Goal: Task Accomplishment & Management: Manage account settings

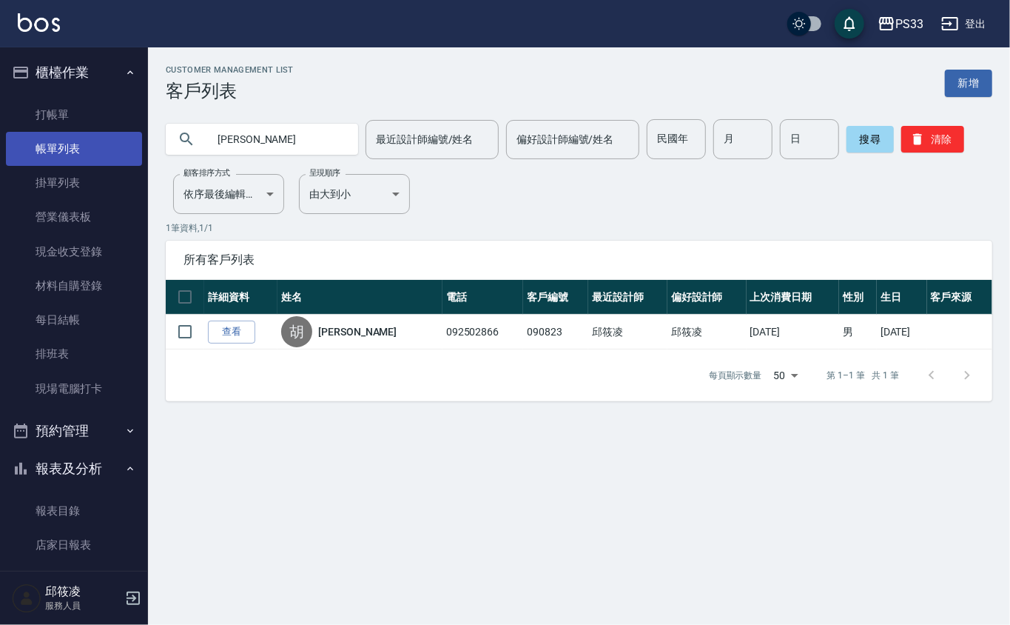
click at [81, 147] on link "帳單列表" at bounding box center [74, 149] width 136 height 34
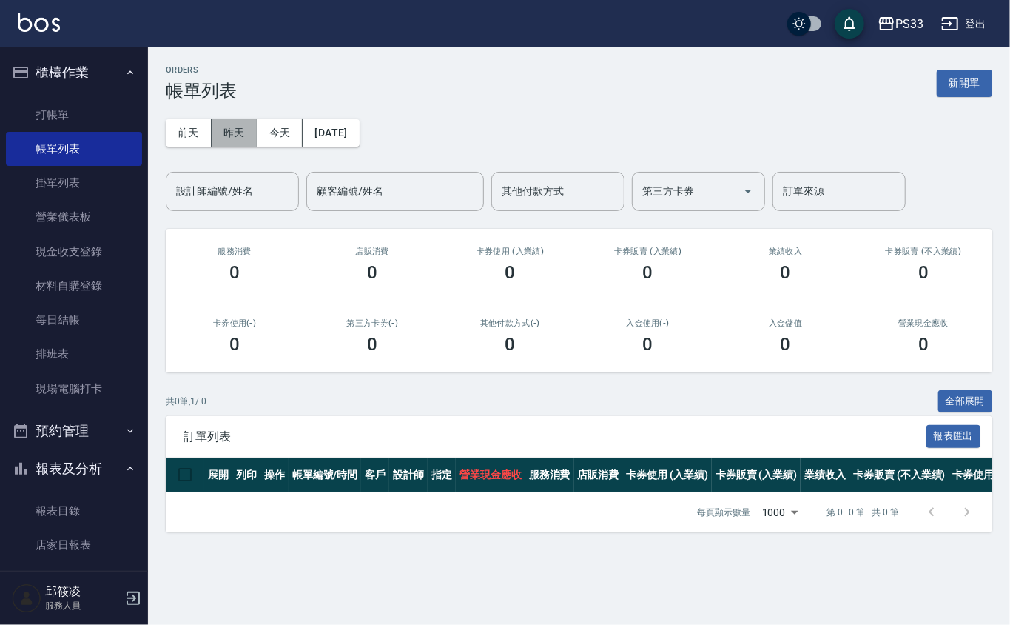
click at [222, 127] on button "昨天" at bounding box center [235, 132] width 46 height 27
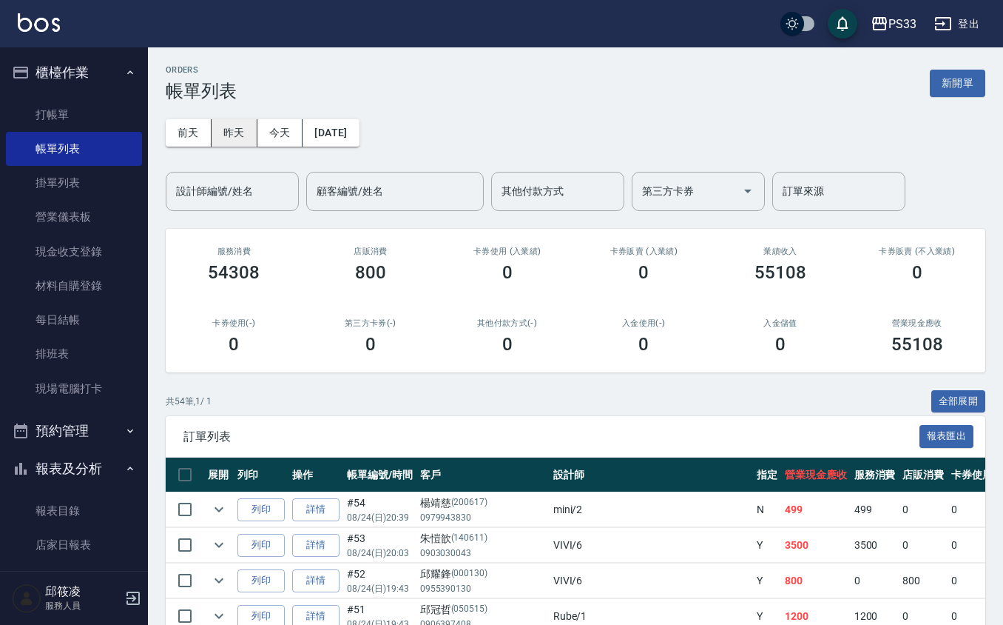
click at [226, 141] on button "昨天" at bounding box center [235, 132] width 46 height 27
click at [216, 187] on input "設計師編號/姓名" at bounding box center [232, 191] width 120 height 26
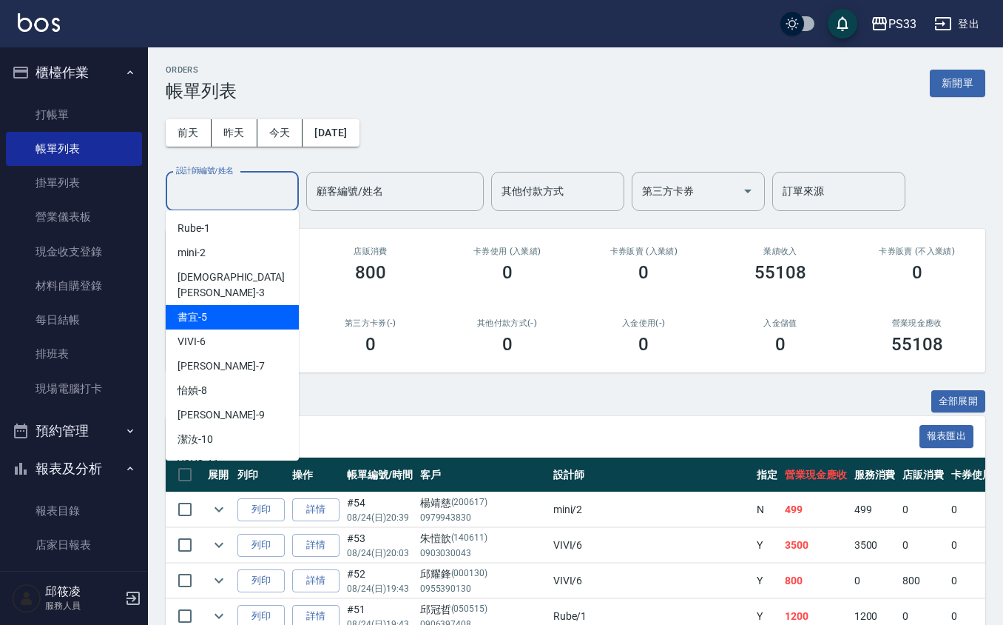
click at [214, 305] on div "書宜 -5" at bounding box center [232, 317] width 133 height 24
type input "書宜-5"
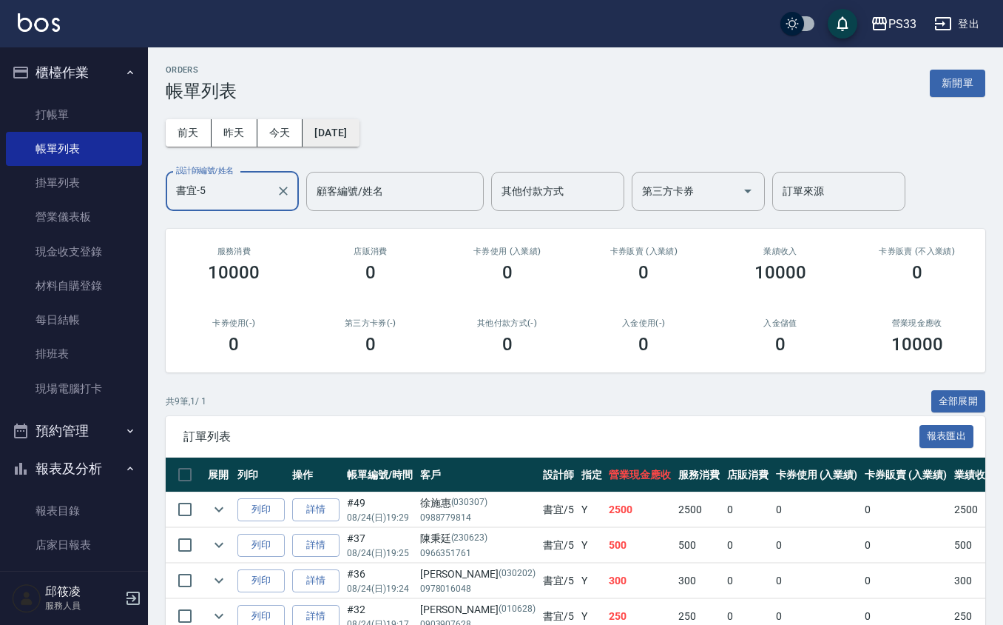
click at [353, 138] on button "[DATE]" at bounding box center [331, 132] width 56 height 27
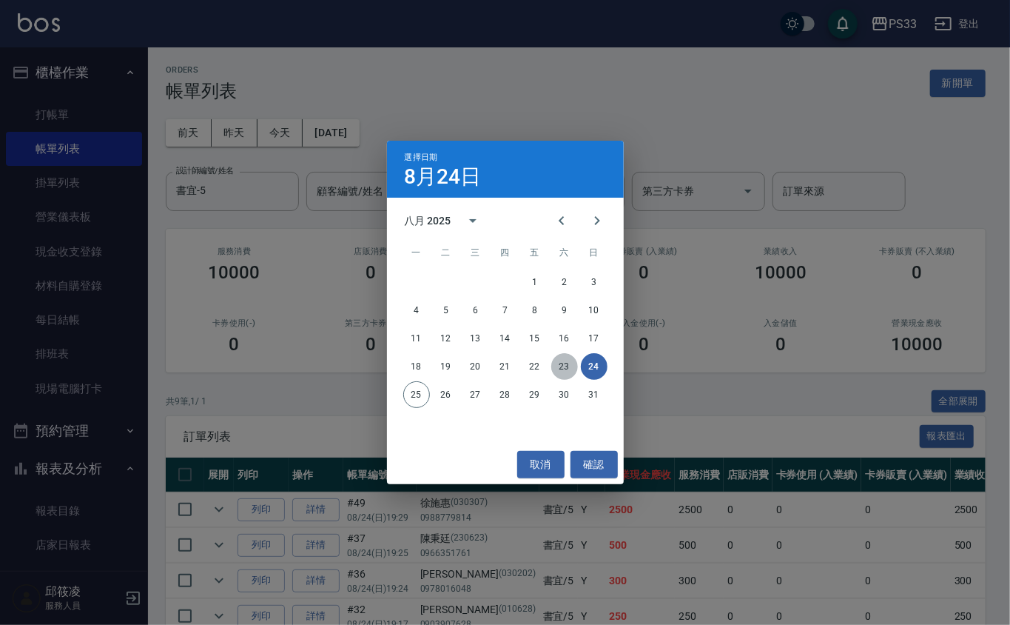
click at [569, 363] on button "23" at bounding box center [564, 366] width 27 height 27
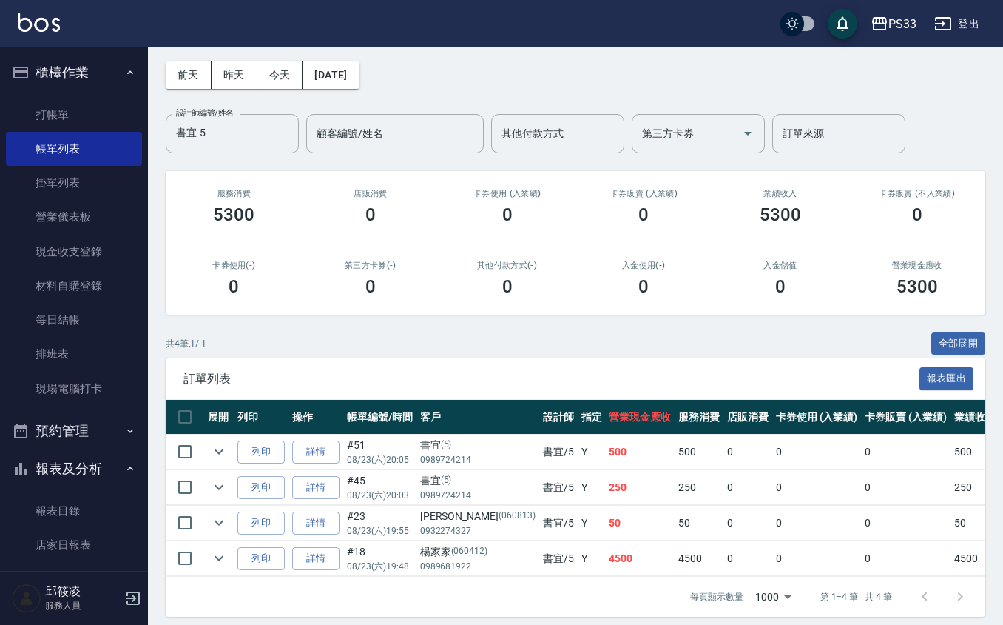
scroll to position [84, 0]
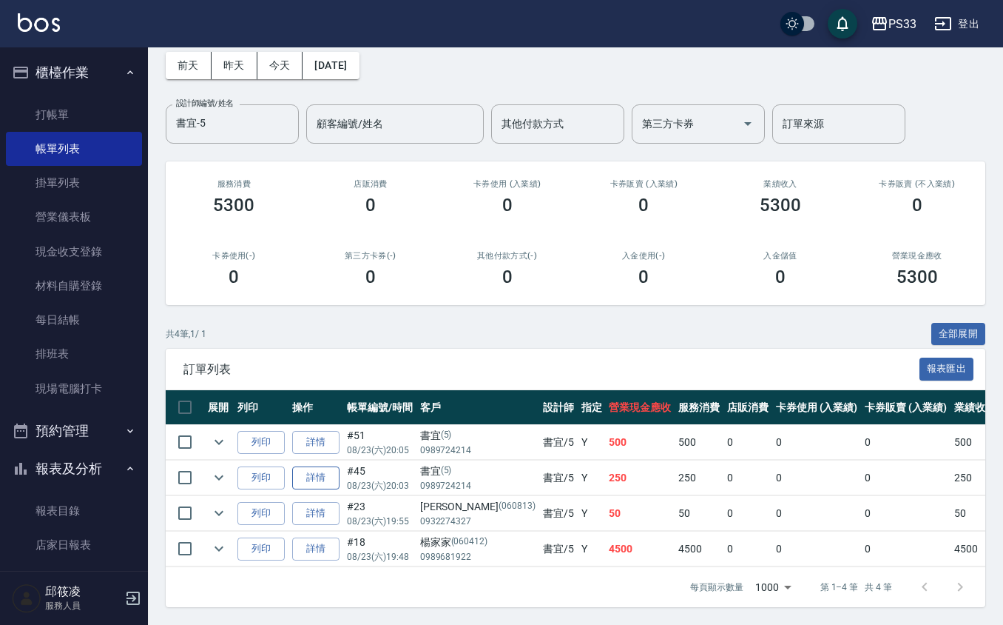
click at [318, 468] on link "詳情" at bounding box center [315, 477] width 47 height 23
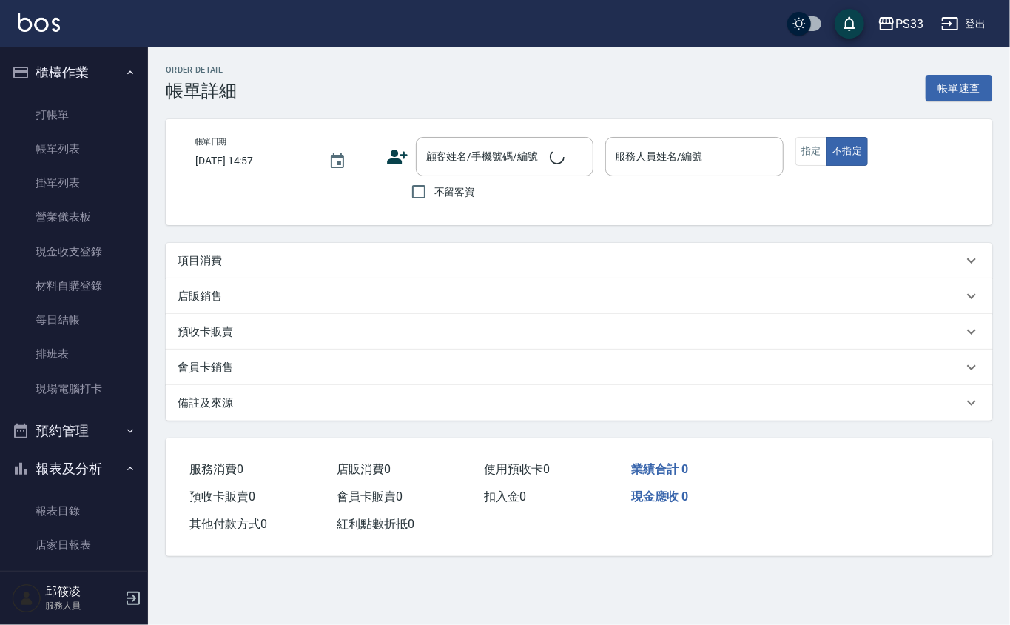
type input "[DATE] 20:03"
type input "書宜-5"
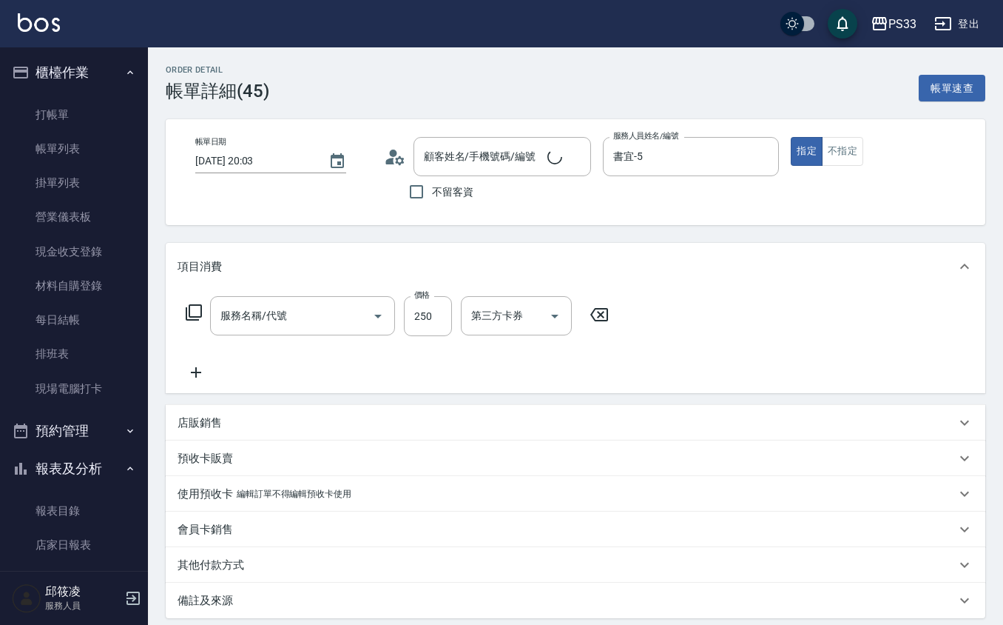
type input "書宜/0989724214/5"
type input "洗髮(101)"
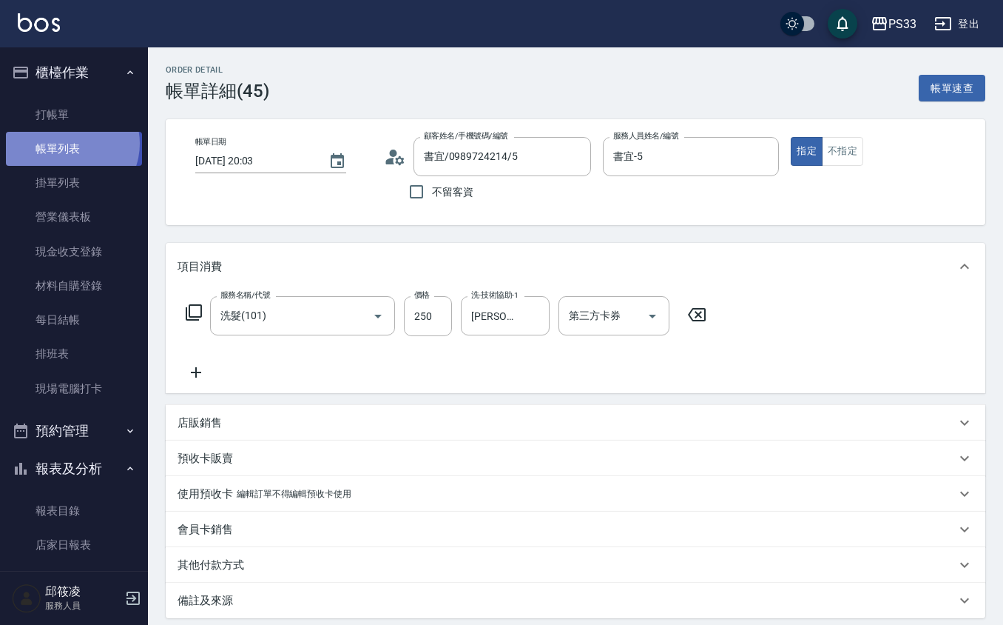
click at [69, 144] on link "帳單列表" at bounding box center [74, 149] width 136 height 34
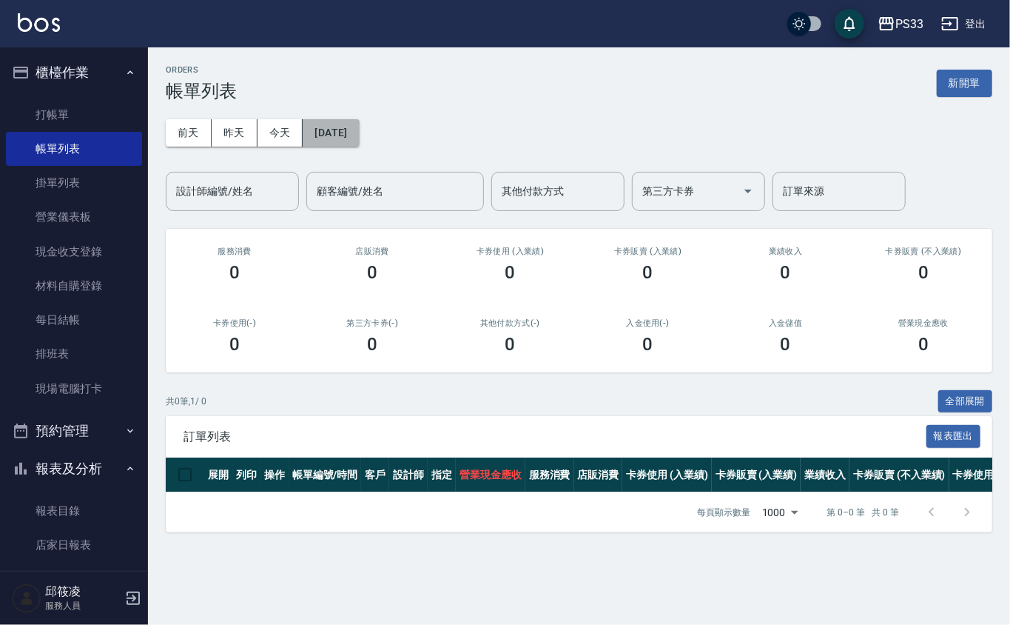
click at [309, 134] on button "[DATE]" at bounding box center [331, 132] width 56 height 27
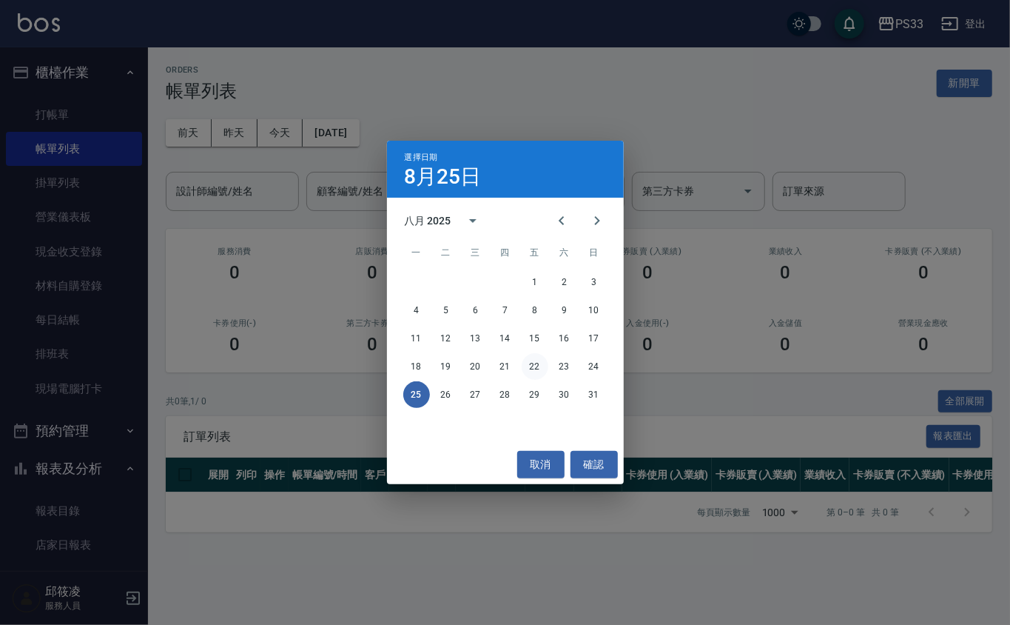
click at [539, 368] on button "22" at bounding box center [535, 366] width 27 height 27
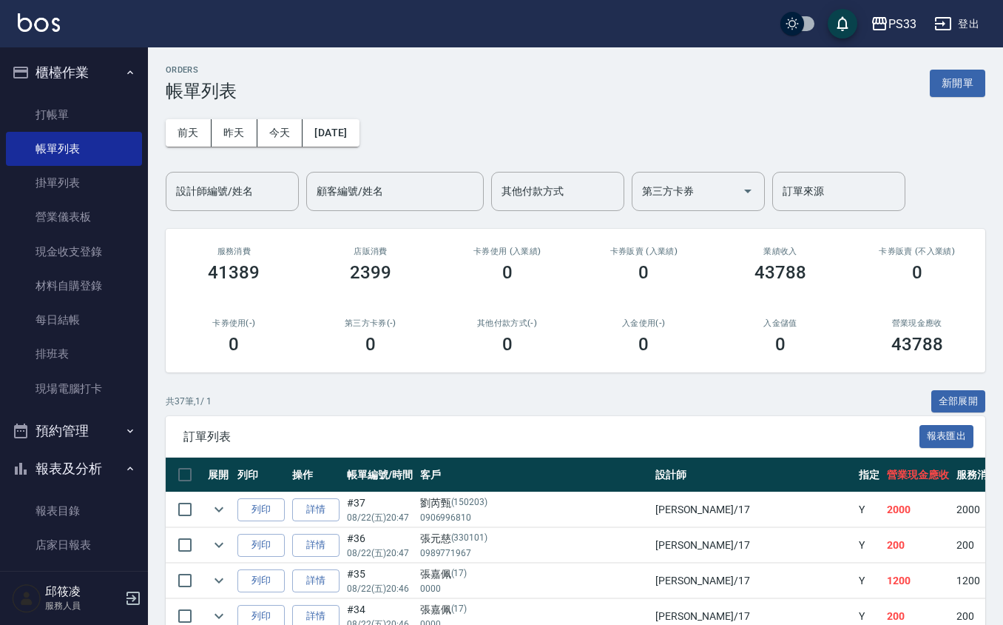
scroll to position [98, 0]
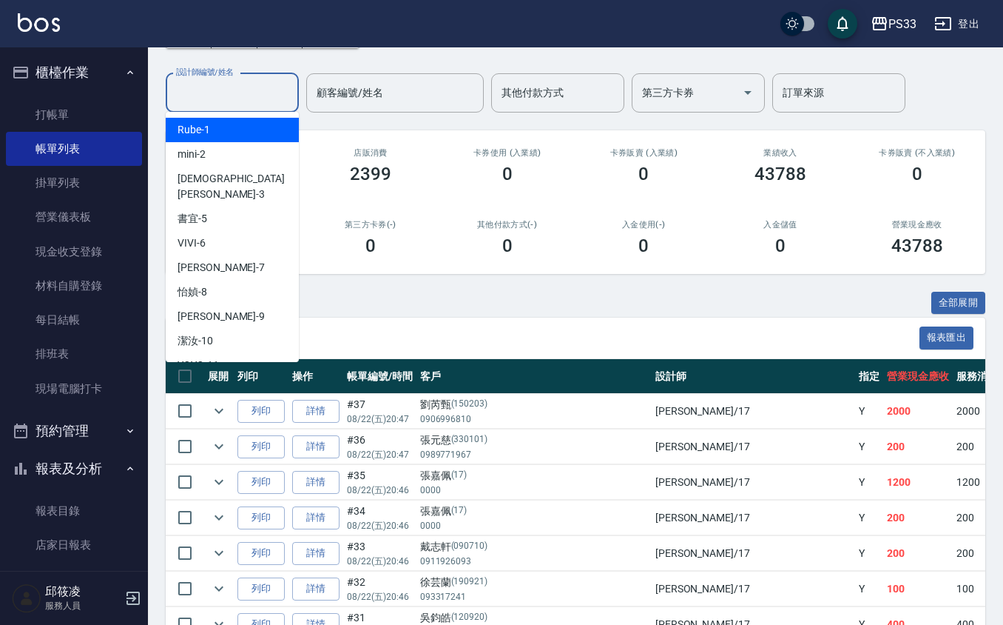
click at [249, 95] on input "設計師編號/姓名" at bounding box center [232, 93] width 120 height 26
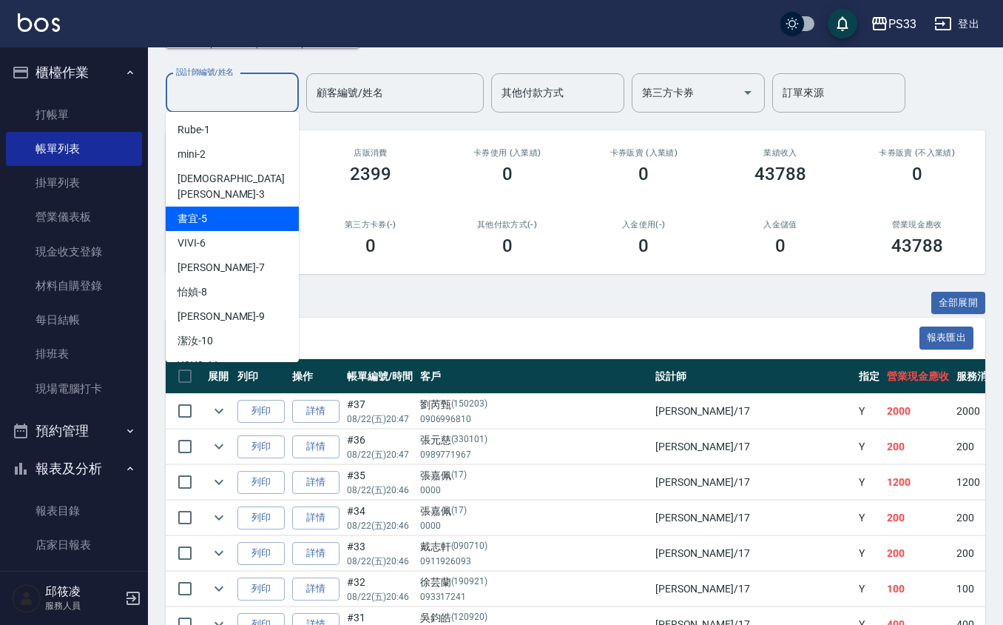
click at [246, 208] on div "書宜 -5" at bounding box center [232, 218] width 133 height 24
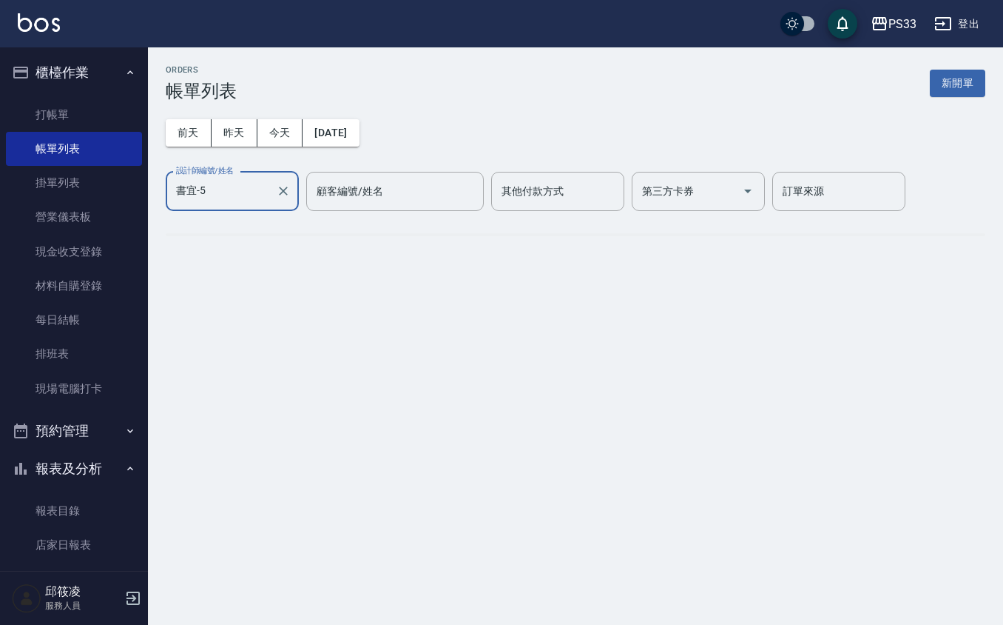
type input "書宜-5"
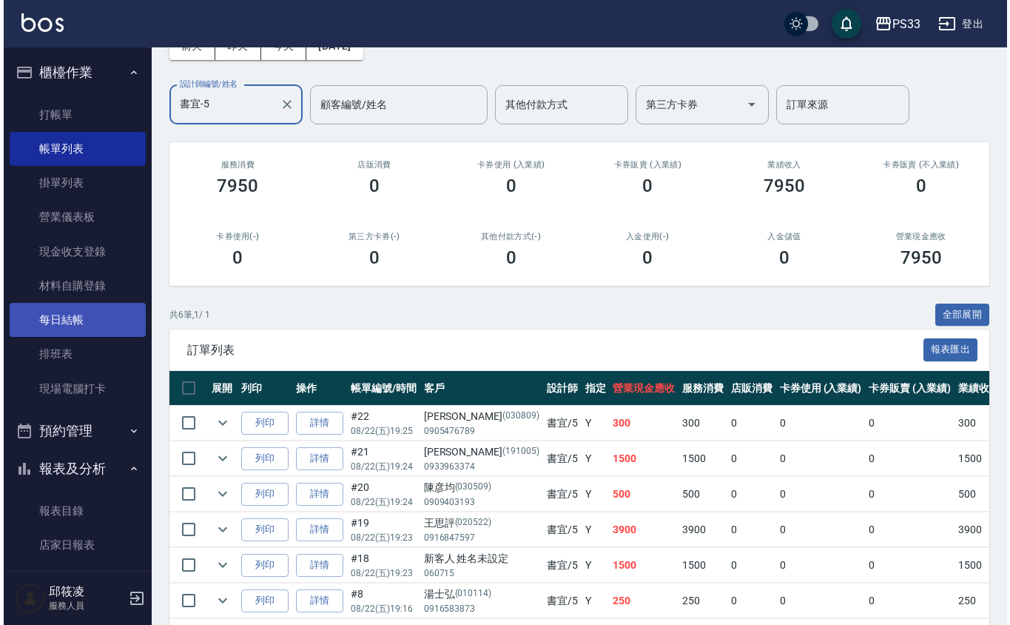
scroll to position [0, 0]
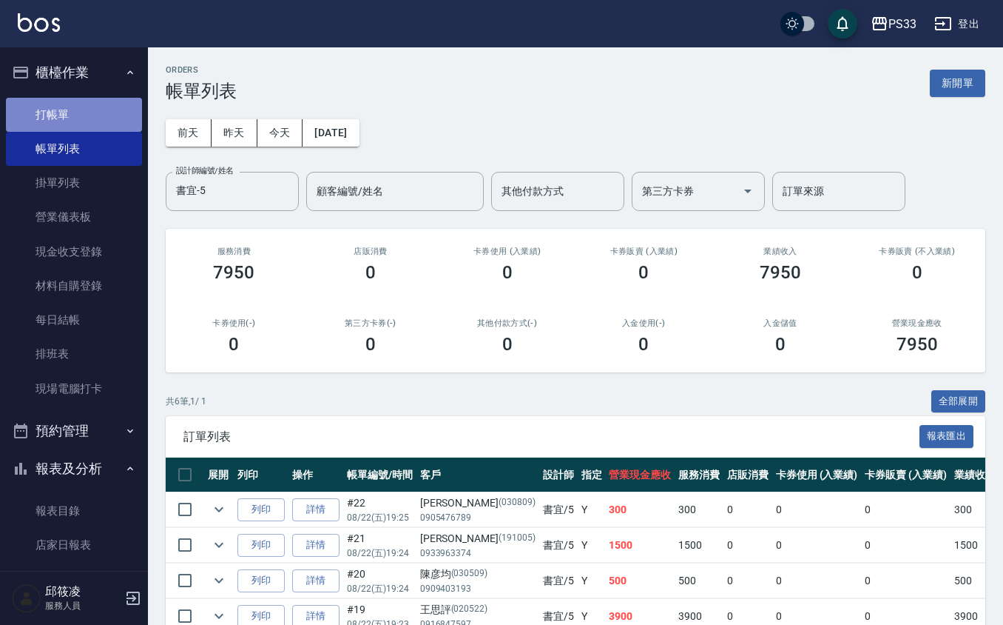
click at [77, 124] on link "打帳單" at bounding box center [74, 115] width 136 height 34
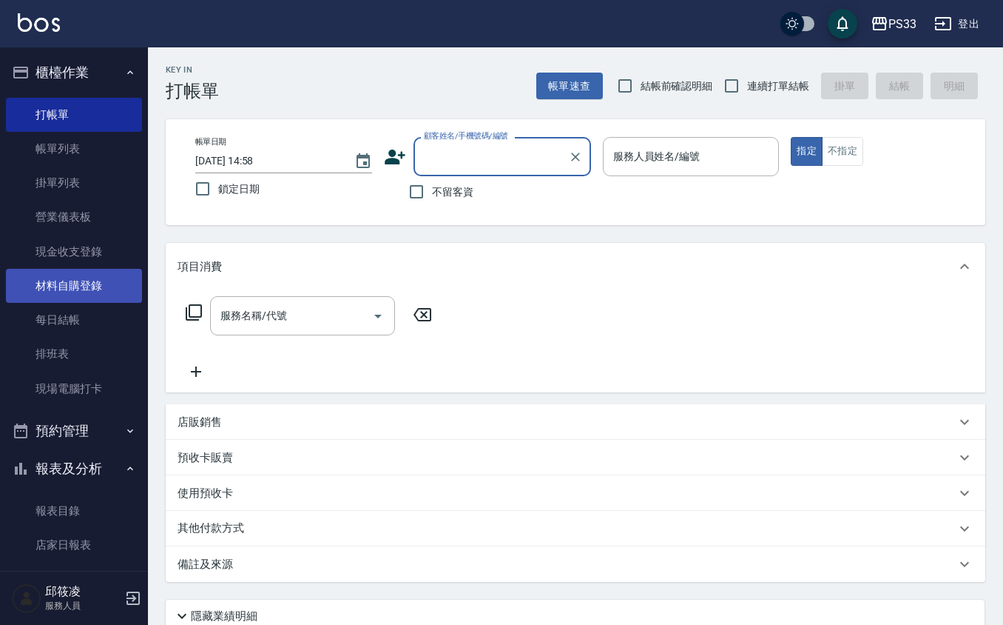
click at [73, 290] on link "材料自購登錄" at bounding box center [74, 286] width 136 height 34
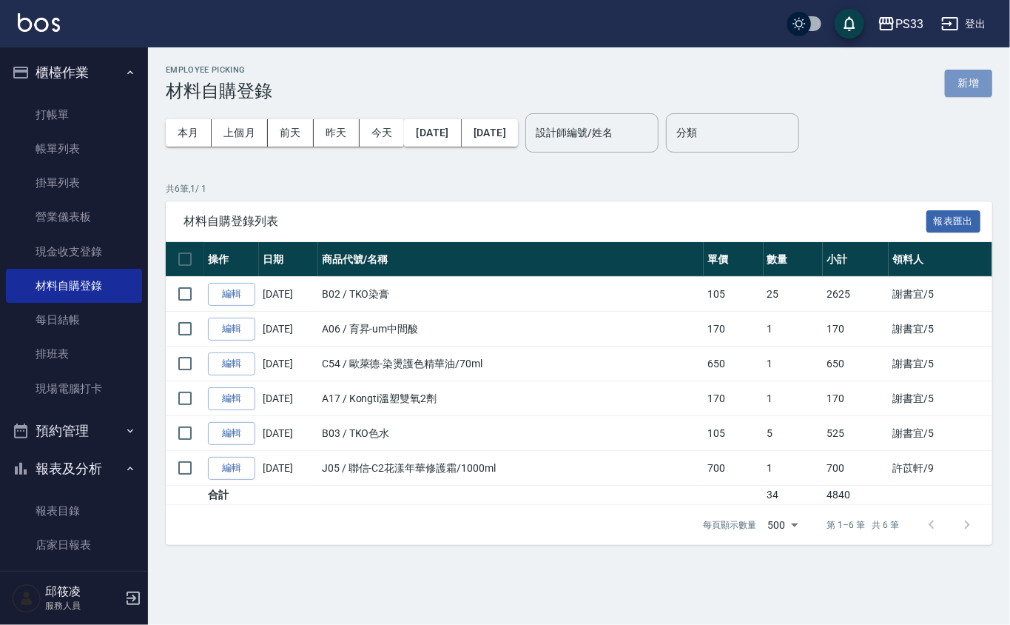
click at [990, 73] on button "新增" at bounding box center [968, 83] width 47 height 27
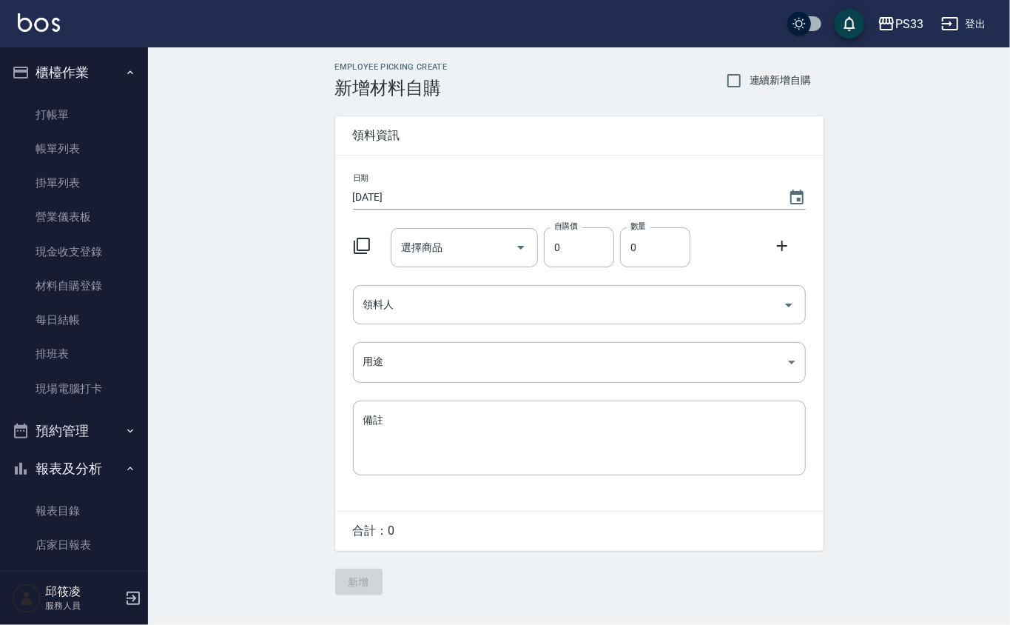
click at [365, 249] on icon at bounding box center [362, 246] width 18 height 18
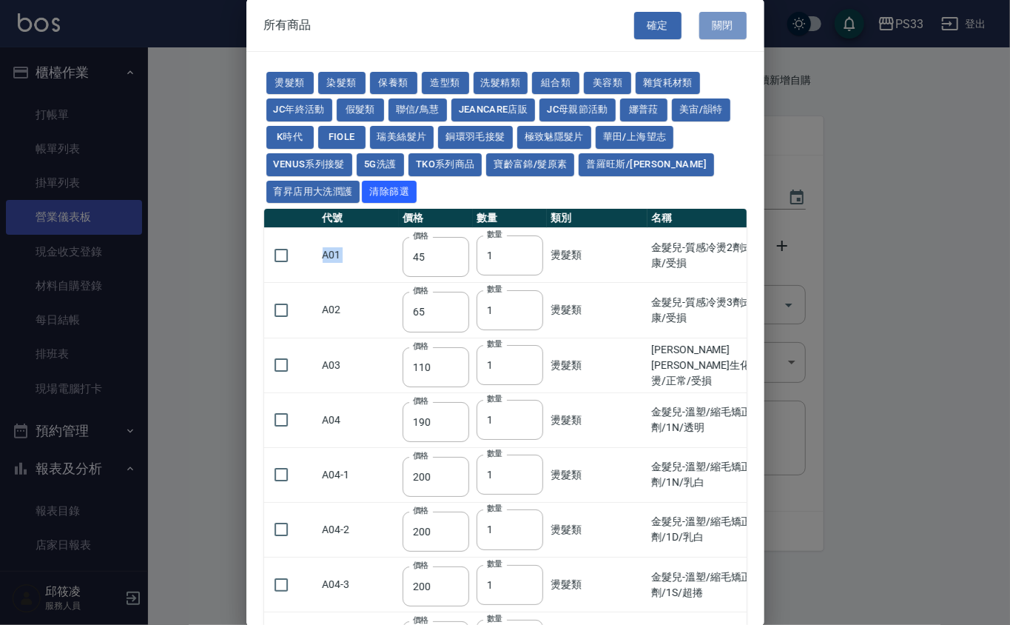
drag, startPoint x: 726, startPoint y: 25, endPoint x: 62, endPoint y: 232, distance: 695.3
click at [726, 27] on button "關閉" at bounding box center [722, 25] width 47 height 27
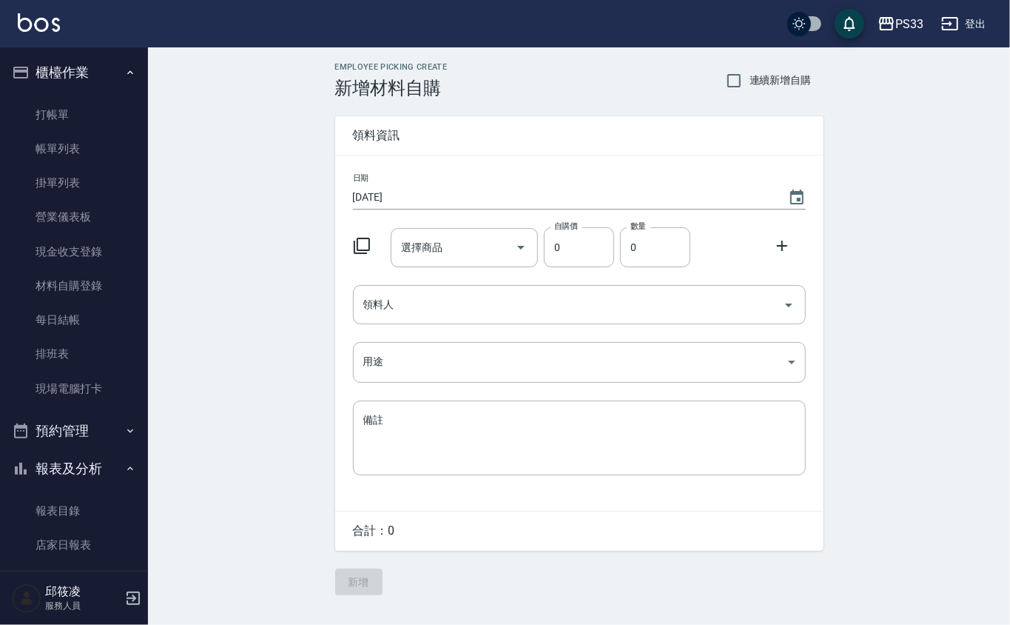
click at [367, 255] on div at bounding box center [366, 244] width 38 height 27
click at [367, 253] on icon at bounding box center [362, 246] width 18 height 18
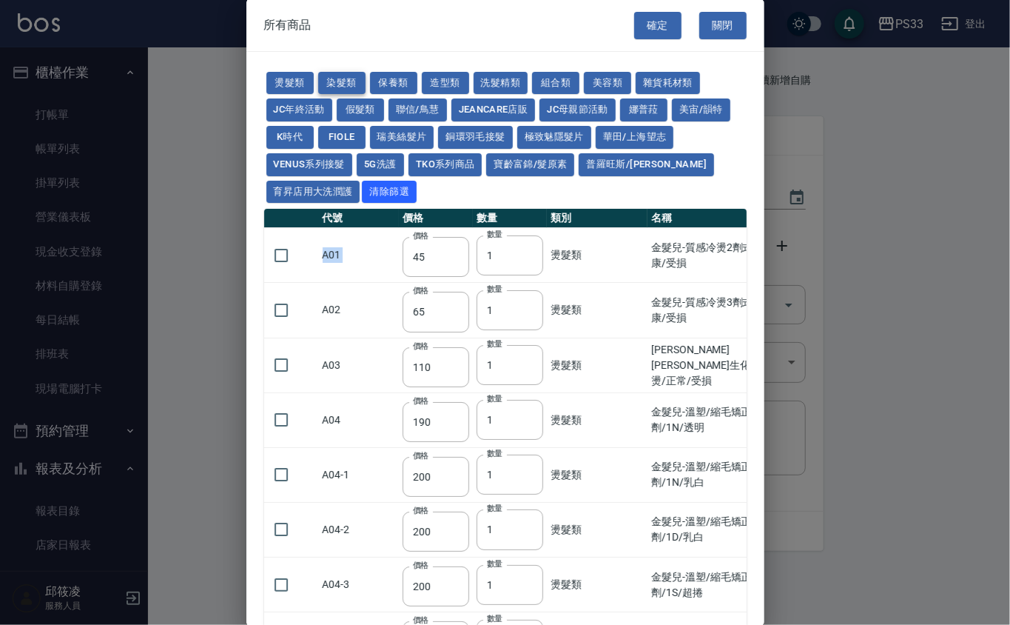
click at [330, 78] on button "染髮類" at bounding box center [341, 83] width 47 height 23
type input "105"
type input "250"
type input "200"
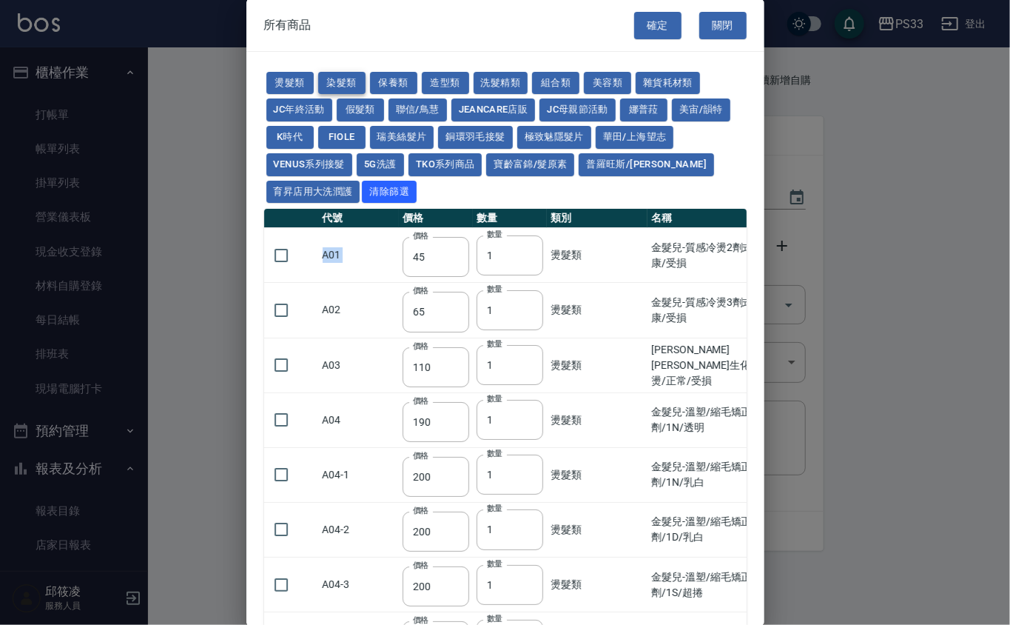
type input "500"
type input "420"
type input "221"
type input "110"
type input "360"
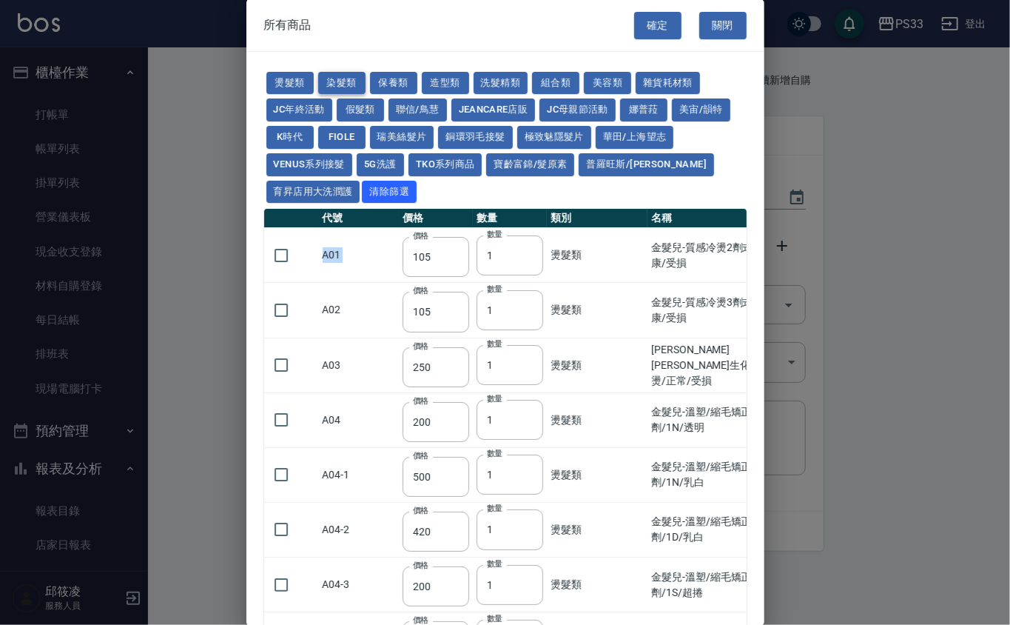
type input "105"
type input "406"
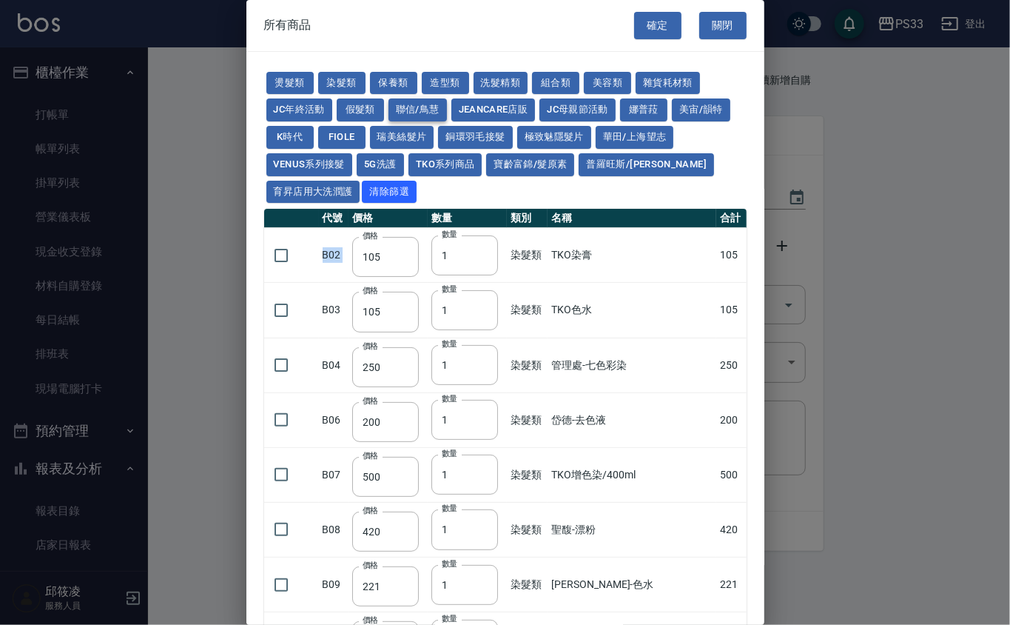
click at [414, 114] on button "聯信/鳥慧" at bounding box center [417, 109] width 58 height 23
type input "500"
type input "325"
type input "2520"
type input "700"
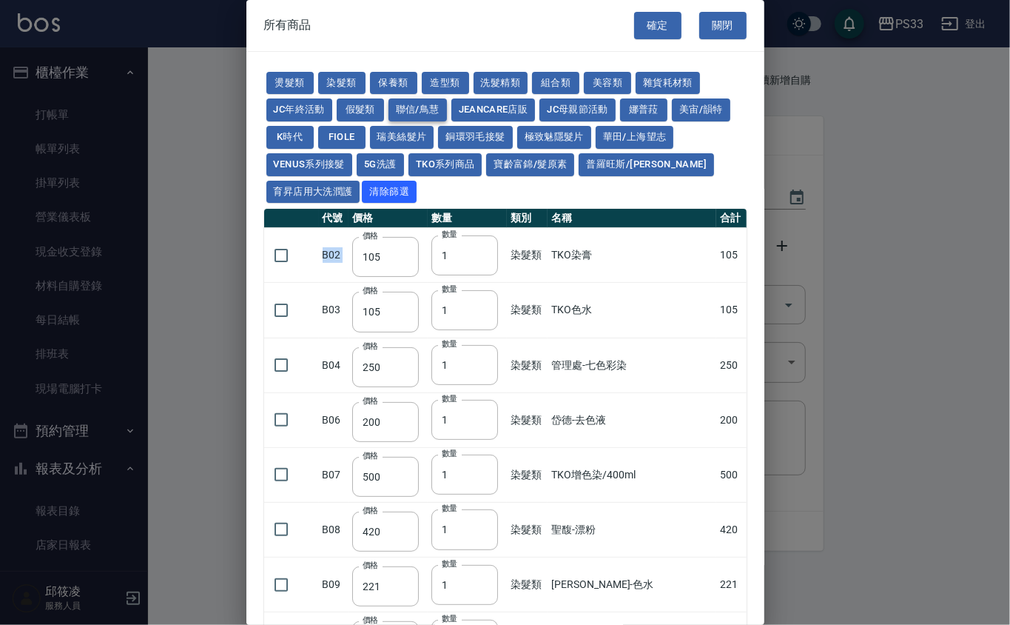
type input "280"
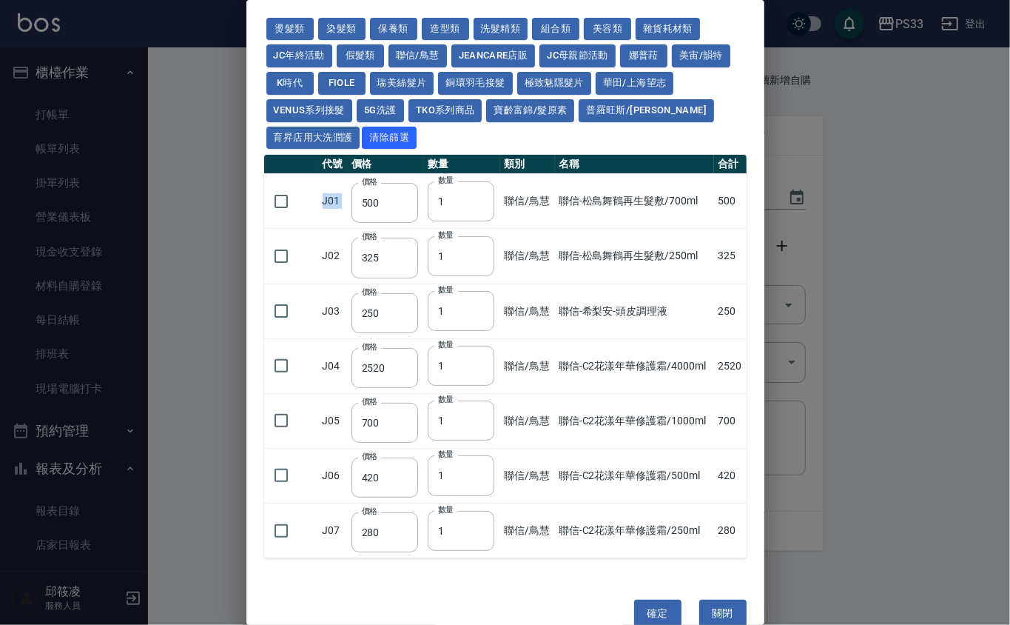
scroll to position [81, 0]
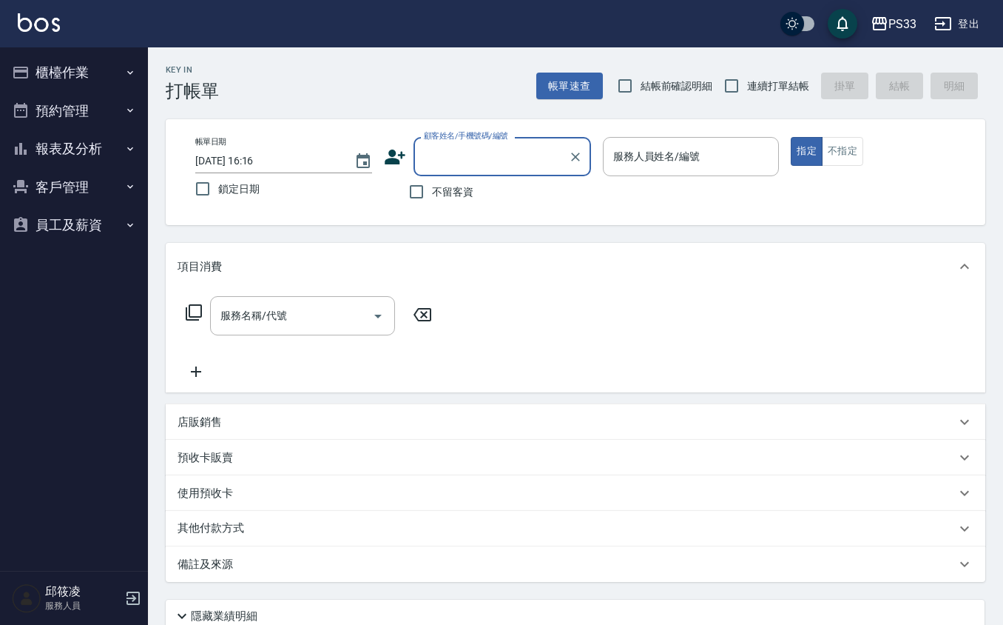
drag, startPoint x: 52, startPoint y: 192, endPoint x: 53, endPoint y: 201, distance: 9.0
click at [53, 192] on button "客戶管理" at bounding box center [74, 187] width 136 height 38
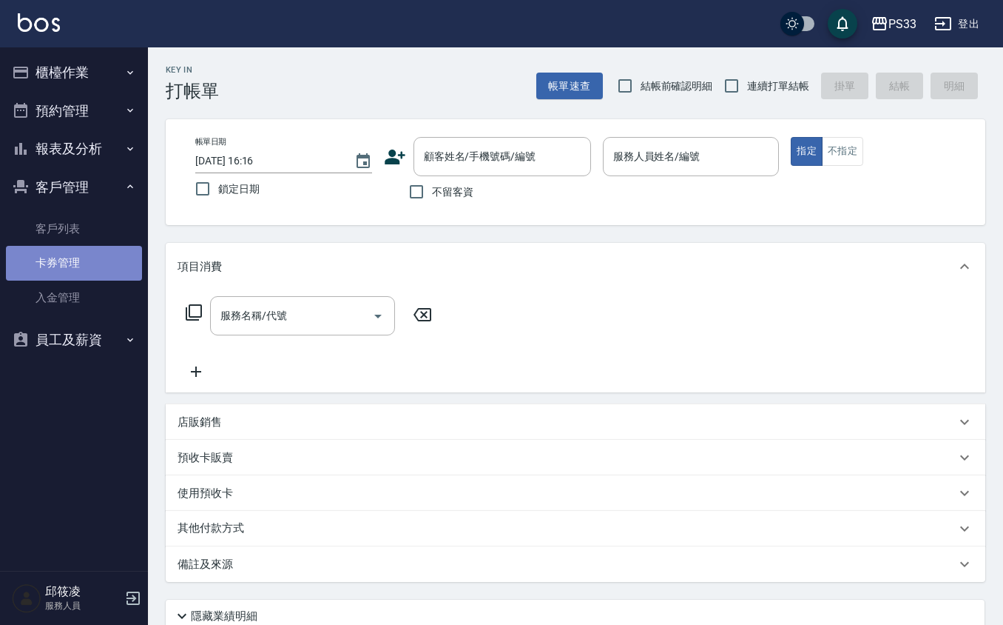
click at [87, 246] on link "卡券管理" at bounding box center [74, 263] width 136 height 34
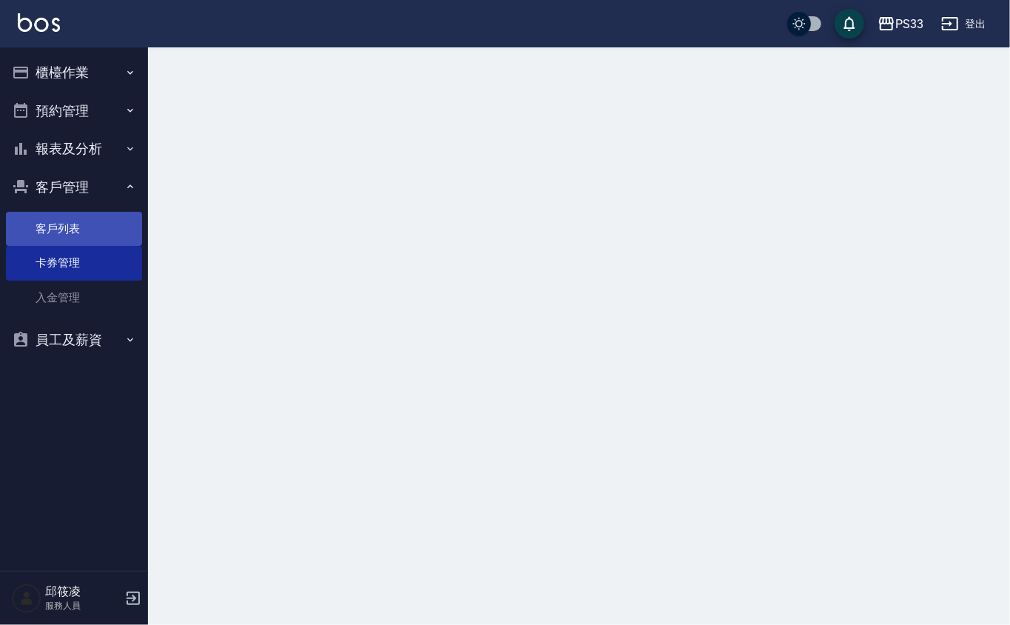
click at [87, 232] on link "客戶列表" at bounding box center [74, 229] width 136 height 34
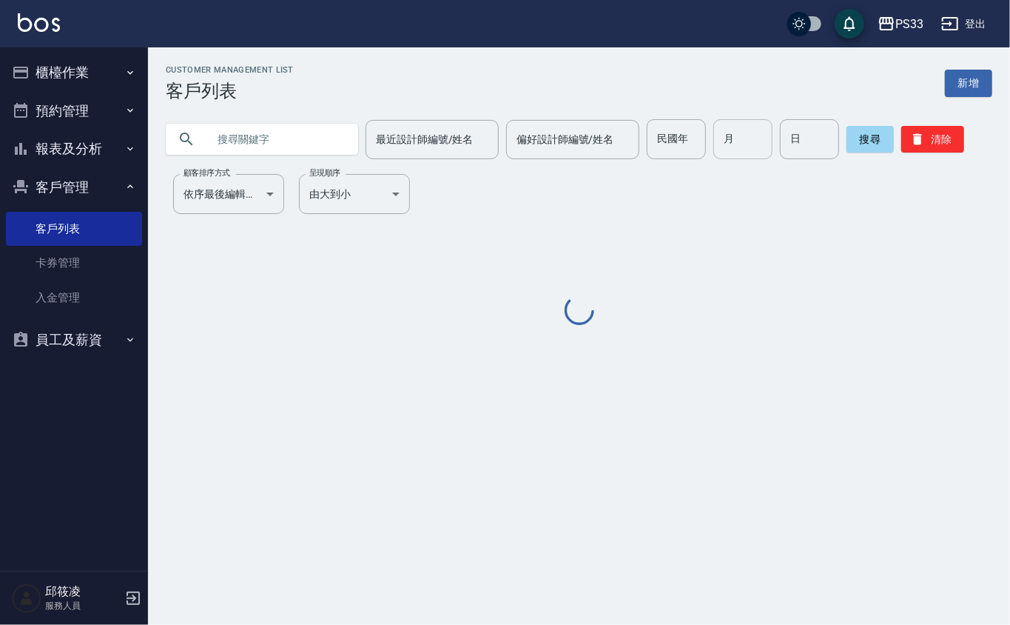
click at [744, 139] on input "月" at bounding box center [742, 139] width 59 height 40
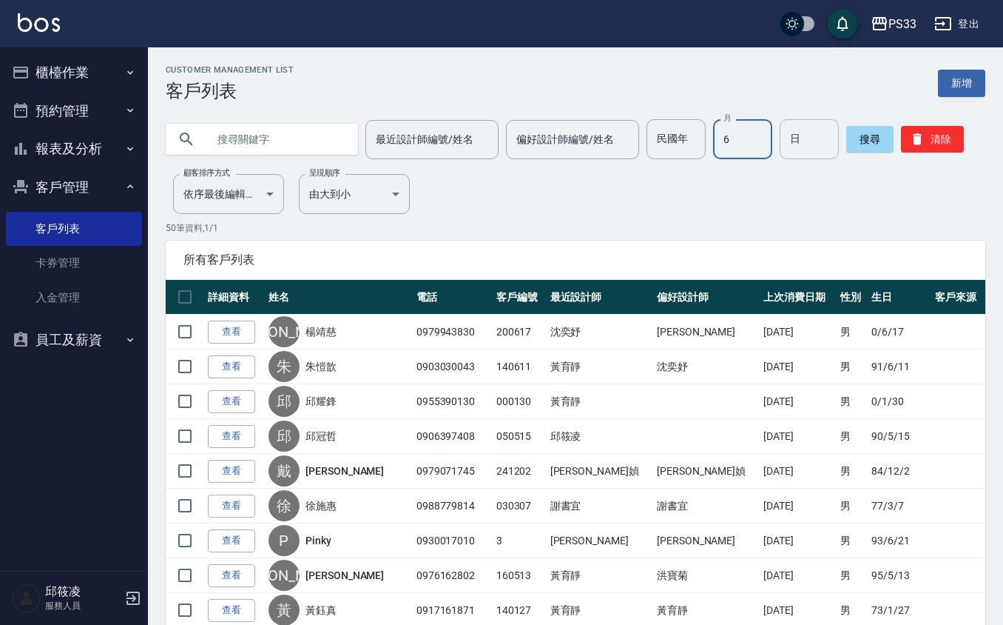
type input "6"
click at [805, 144] on input "日" at bounding box center [809, 139] width 59 height 40
type input "3"
click at [860, 131] on button "搜尋" at bounding box center [869, 139] width 47 height 27
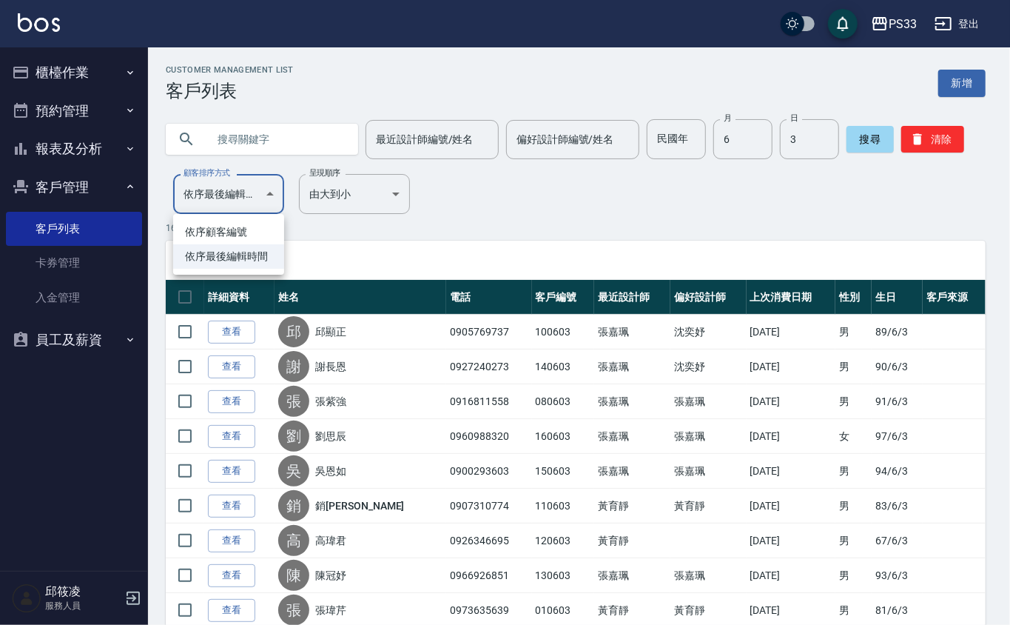
drag, startPoint x: 256, startPoint y: 199, endPoint x: 252, endPoint y: 216, distance: 17.6
click at [255, 199] on body "PS33 登出 櫃檯作業 打帳單 帳單列表 掛單列表 營業儀表板 現金收支登錄 材料自購登錄 每日結帳 排班表 現場電腦打卡 預約管理 預約管理 單日預約紀錄…" at bounding box center [505, 470] width 1010 height 940
click at [258, 232] on li "依序顧客編號" at bounding box center [228, 232] width 111 height 24
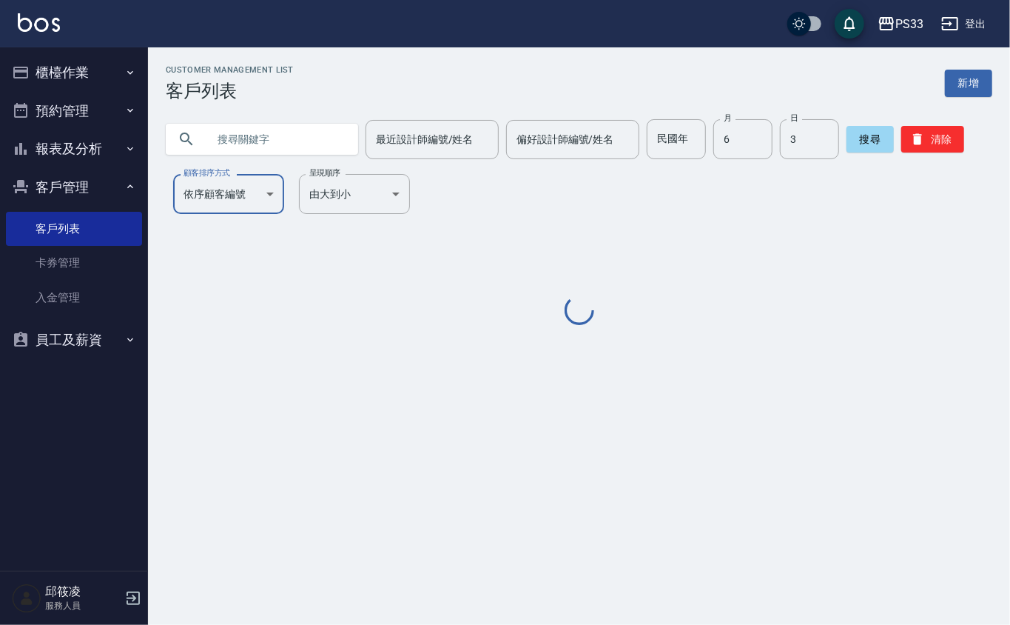
type input "NO"
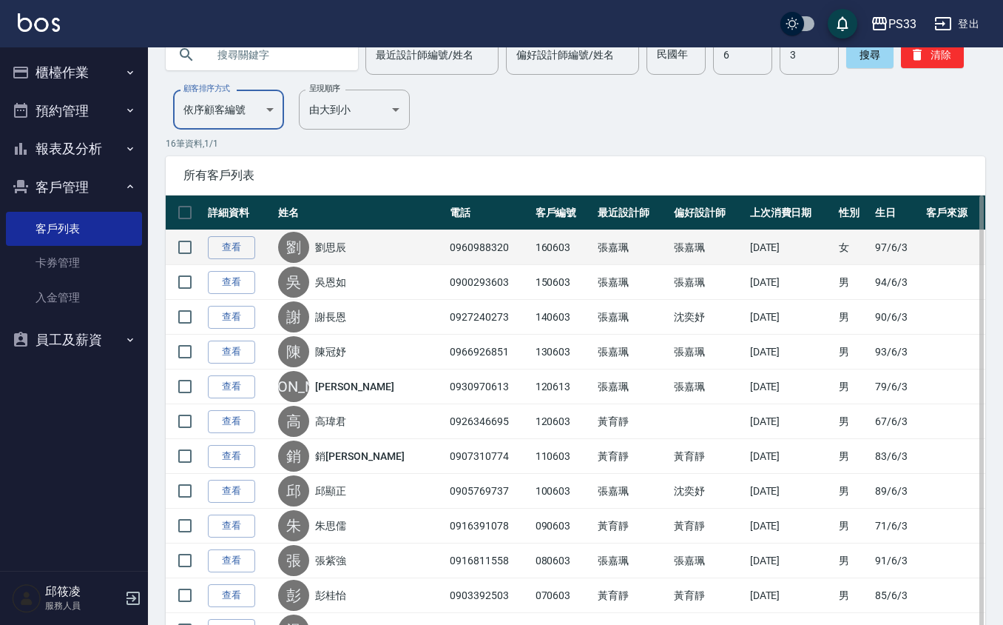
scroll to position [197, 0]
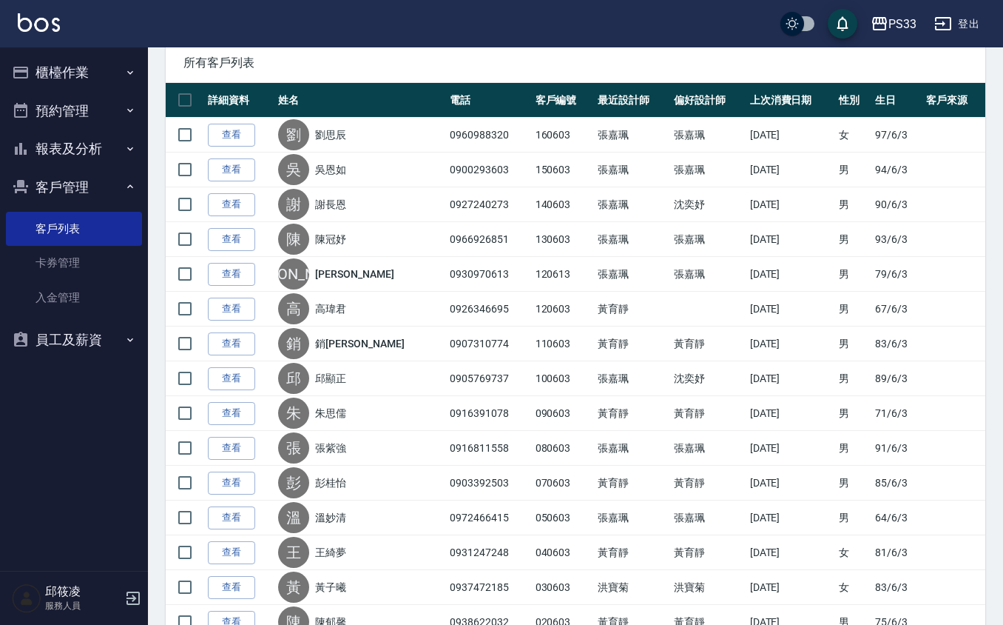
click at [998, 228] on div "Customer Management List 客戶列表 新增 最近設計師編號/姓名 最近設計師編號/姓名 偏好設計師編號/姓名 偏好設計師編號/姓名 民國…" at bounding box center [575, 297] width 855 height 858
